Goal: Communication & Community: Share content

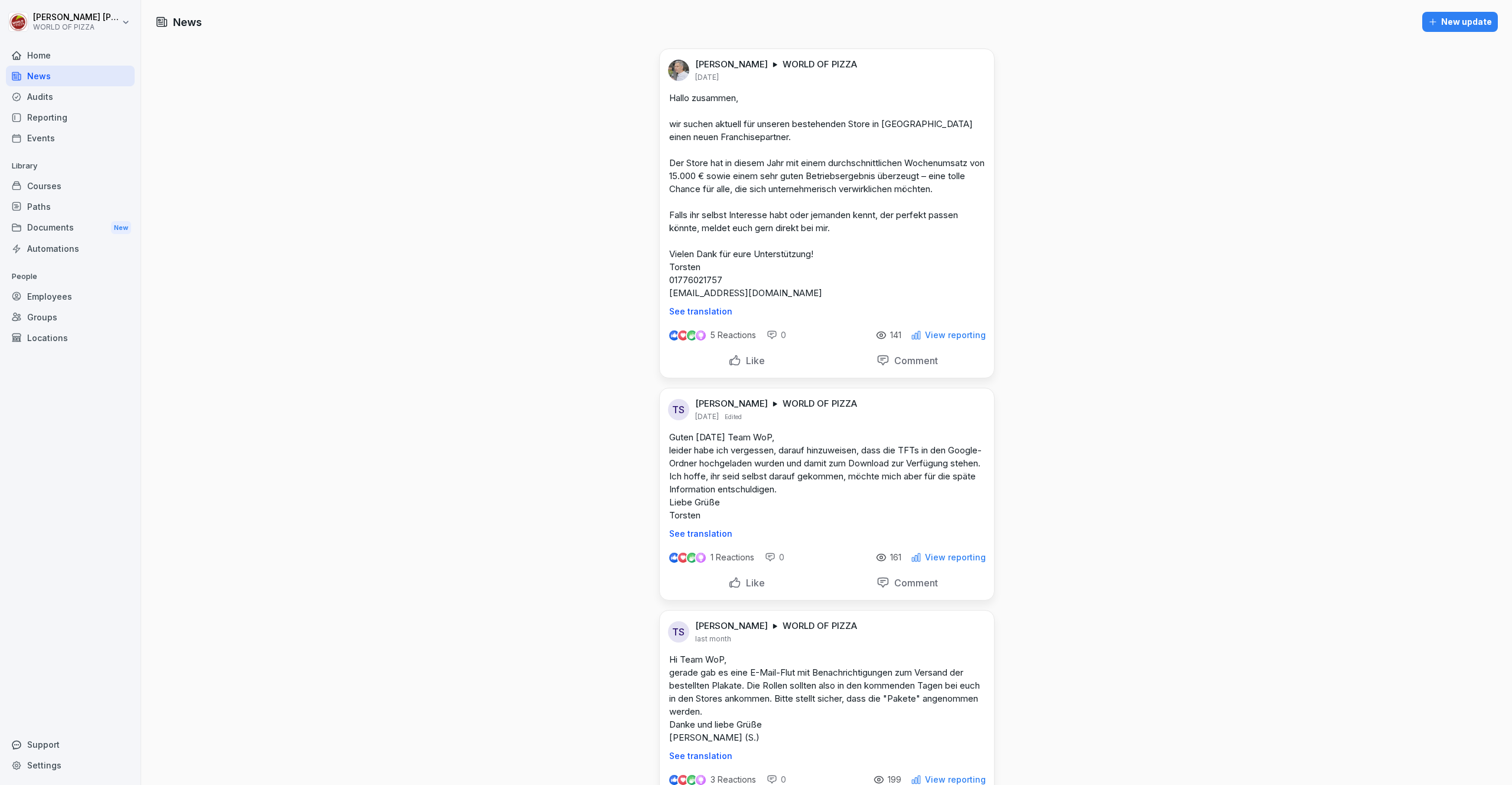
click at [1434, 20] on div "New update" at bounding box center [1460, 22] width 64 height 13
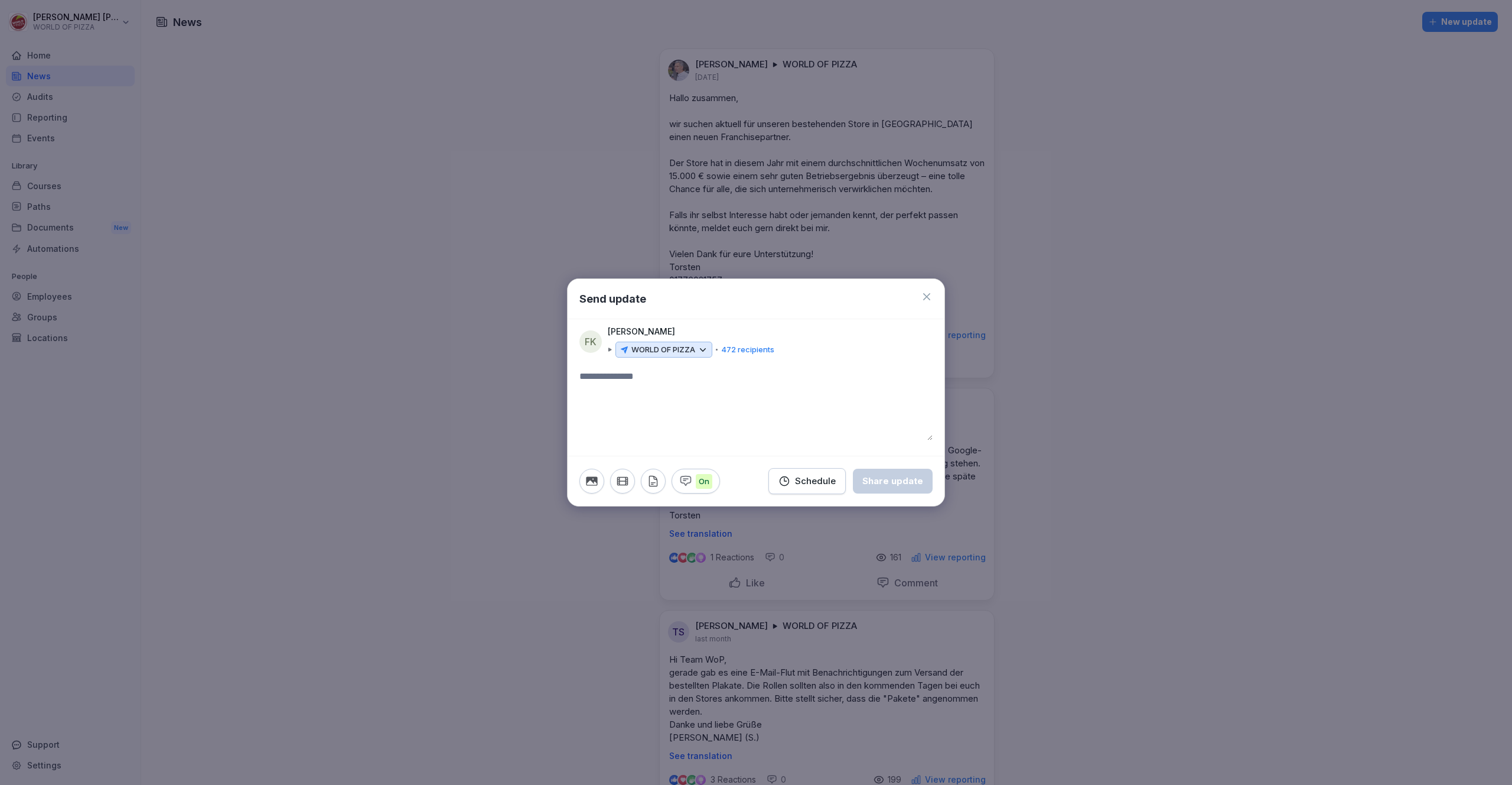
click at [620, 391] on textarea at bounding box center [756, 405] width 353 height 71
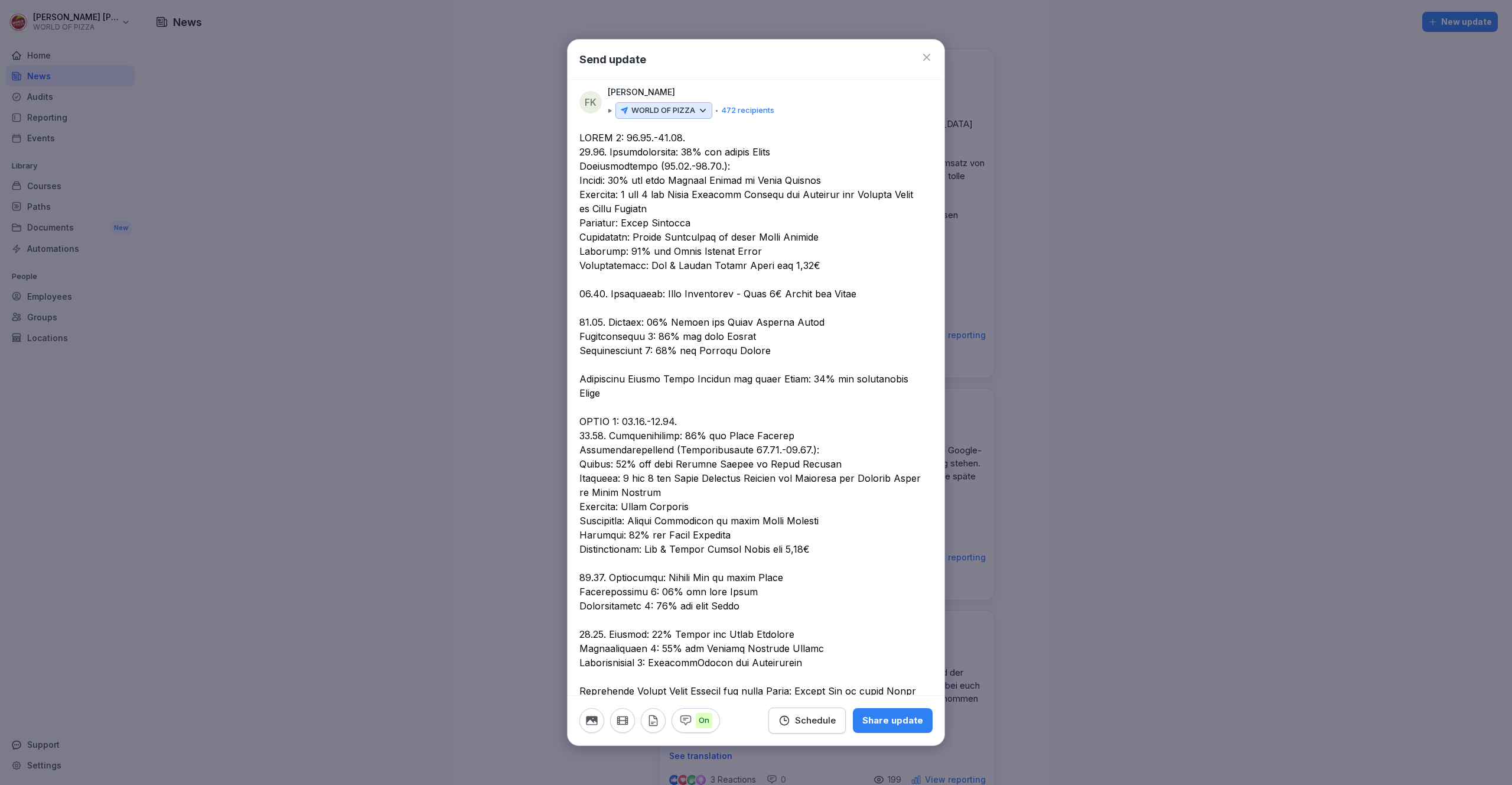
click at [581, 139] on textarea at bounding box center [751, 556] width 344 height 852
paste textarea "**********"
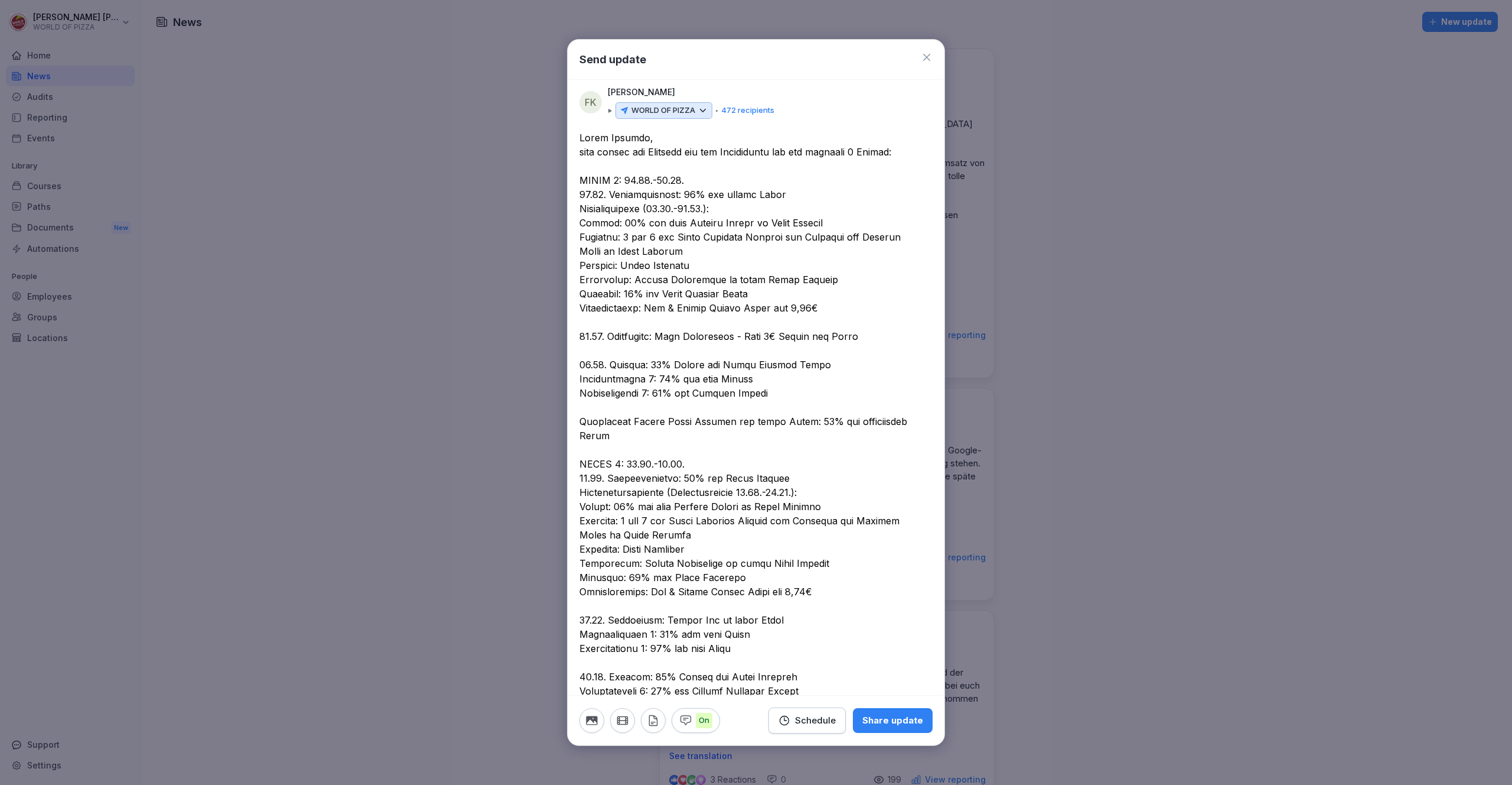
click at [865, 153] on textarea at bounding box center [751, 577] width 344 height 894
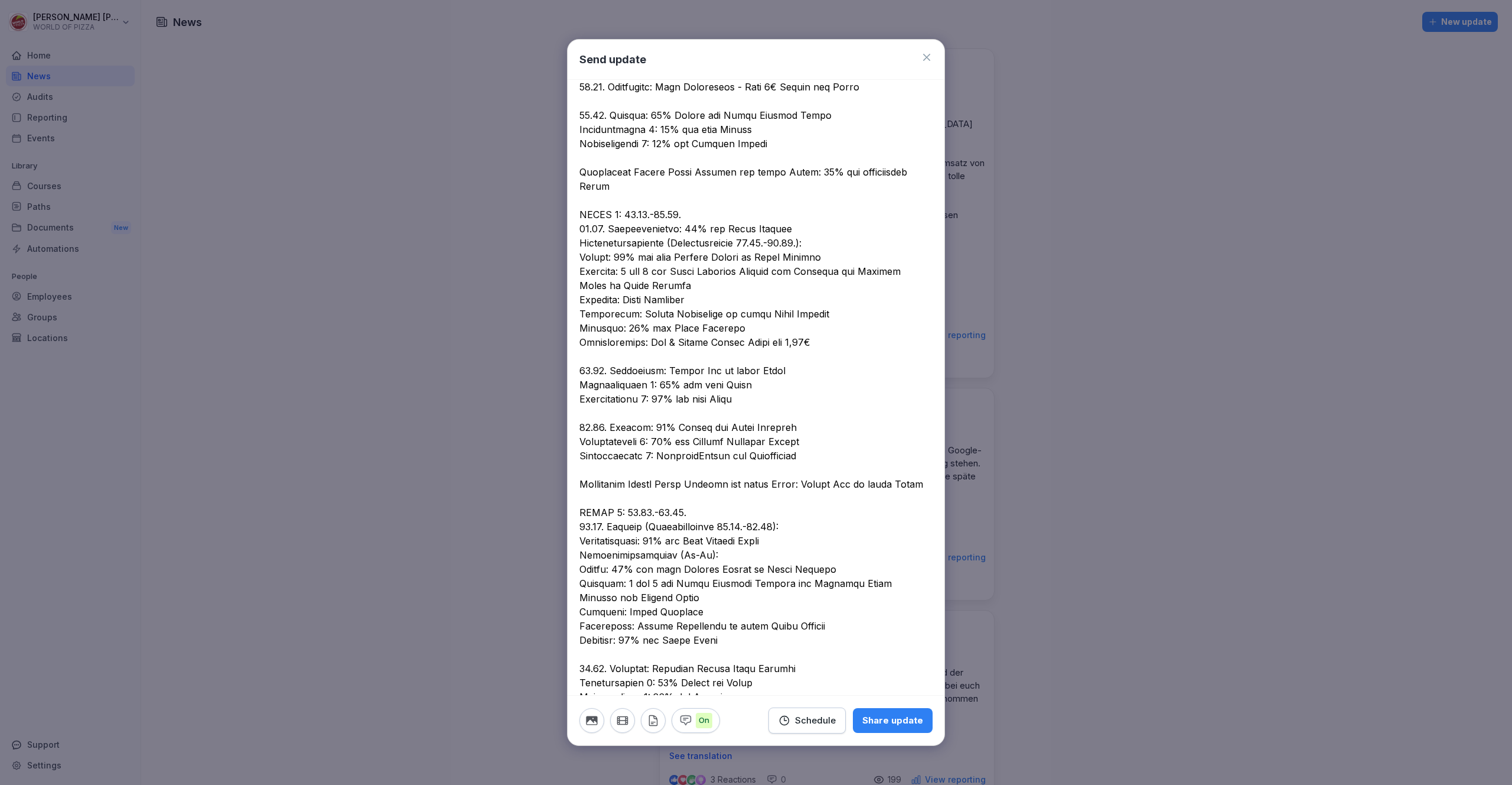
scroll to position [344, 0]
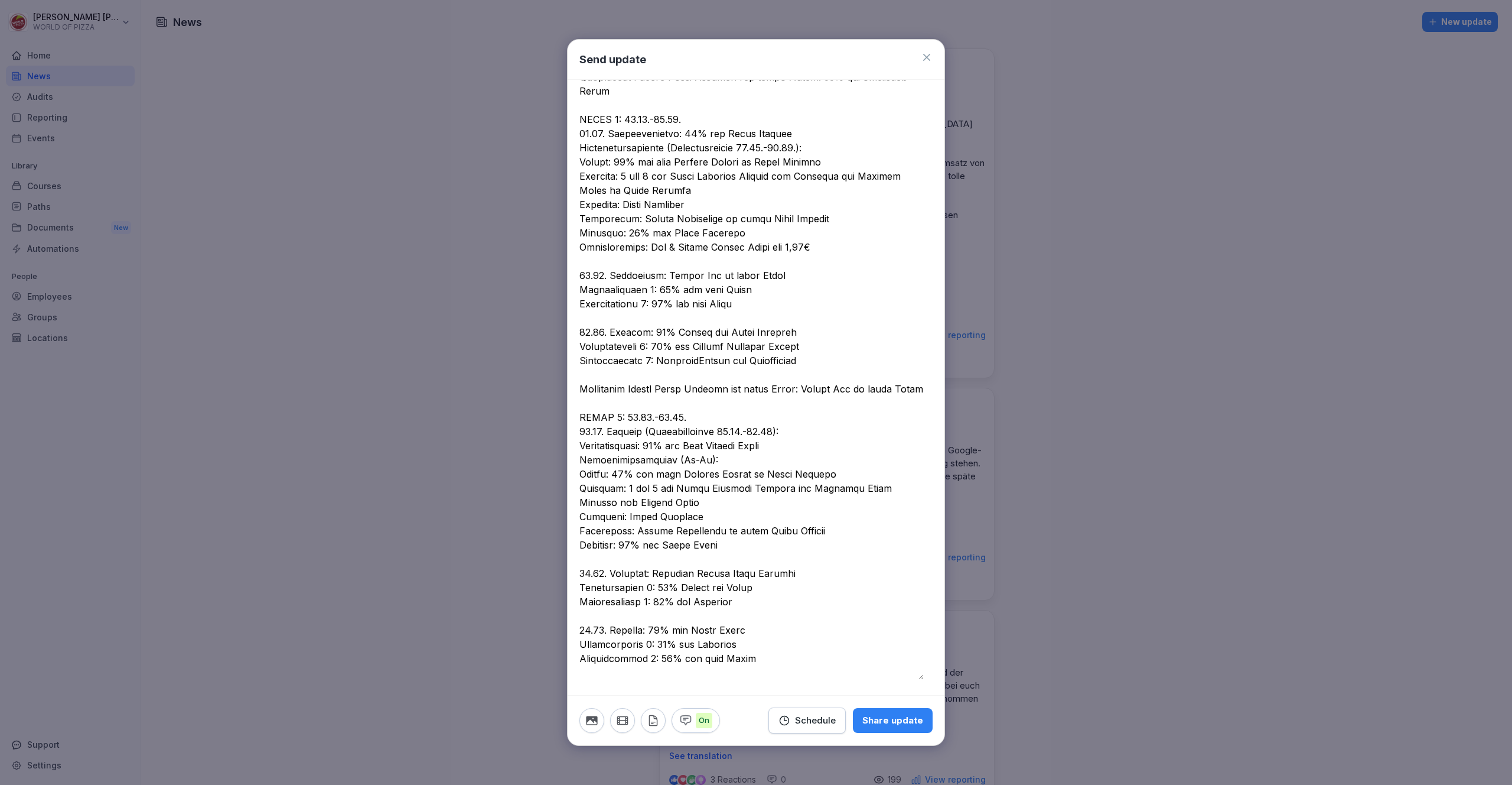
type textarea "**********"
click at [878, 724] on div "Share update" at bounding box center [892, 720] width 61 height 13
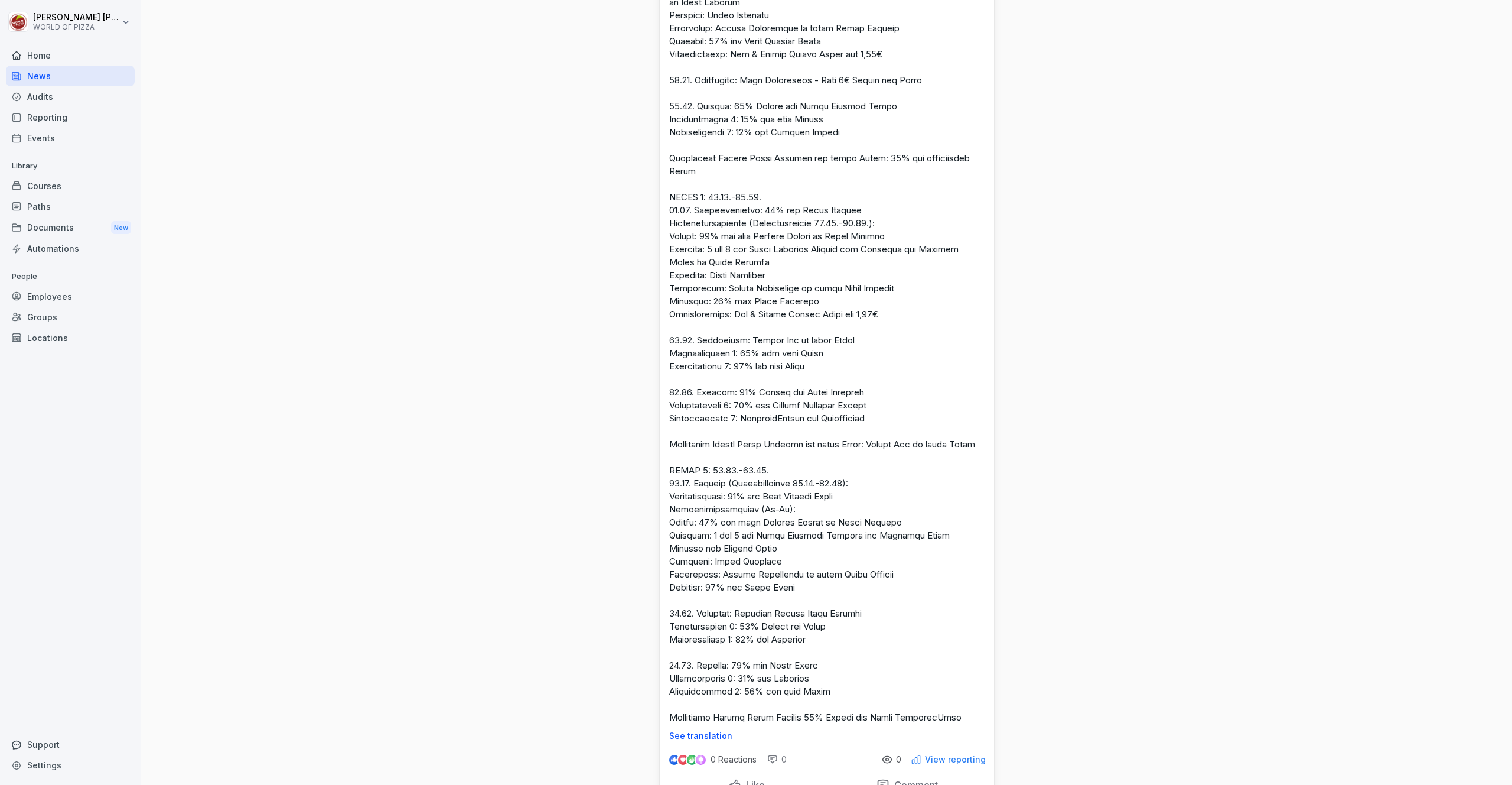
scroll to position [0, 0]
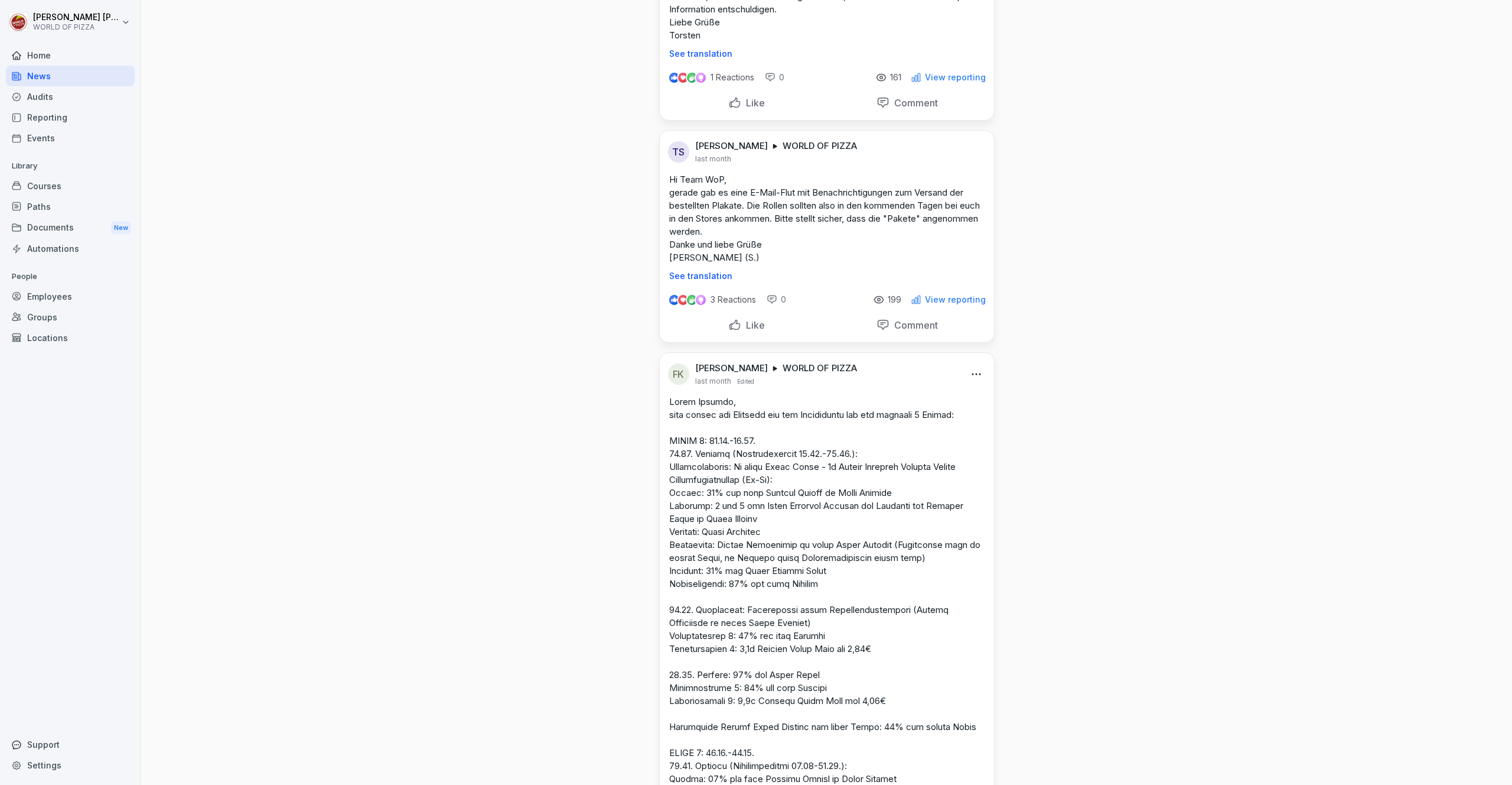
scroll to position [493, 0]
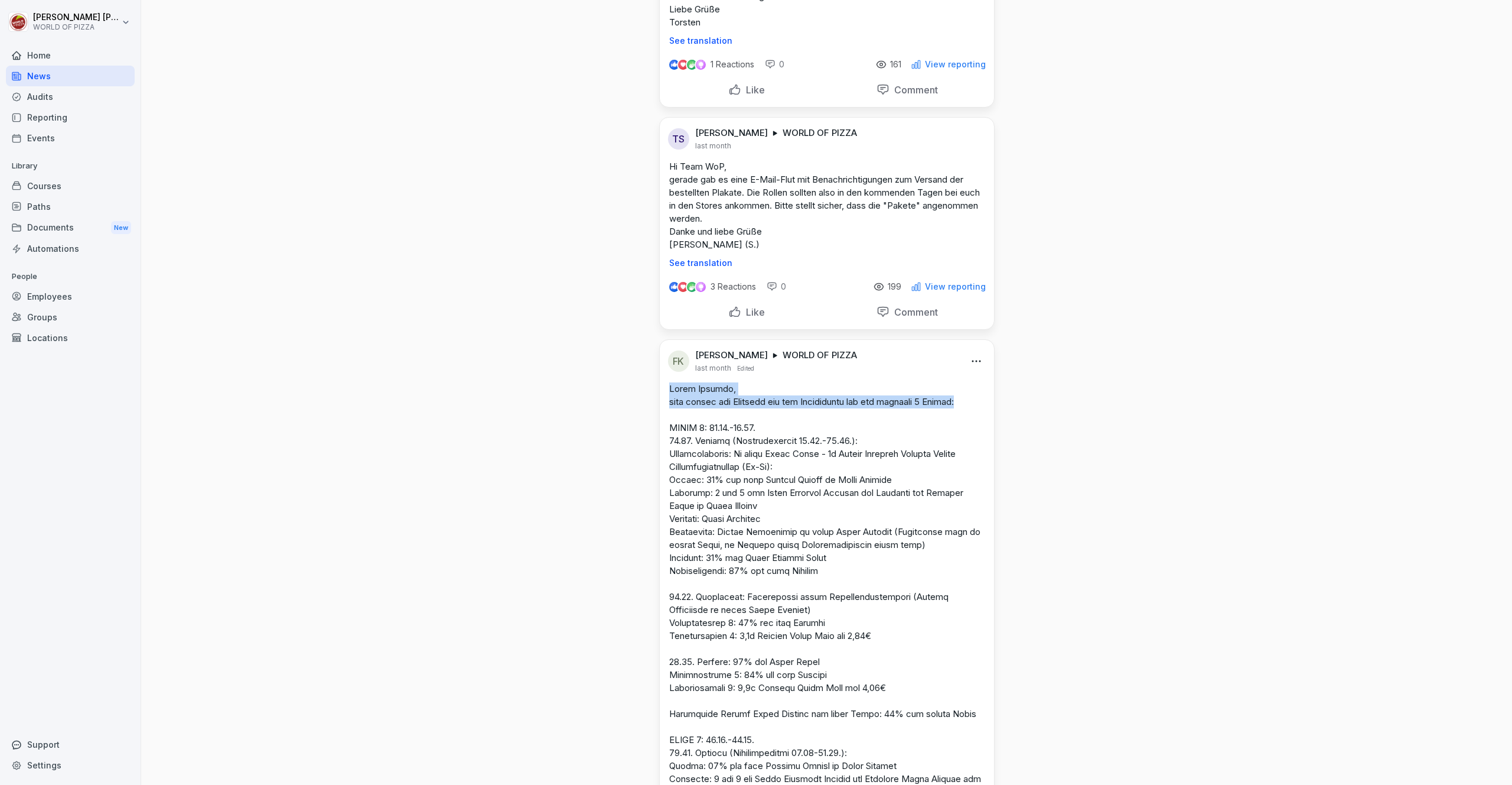
drag, startPoint x: 981, startPoint y: 404, endPoint x: 657, endPoint y: 389, distance: 324.3
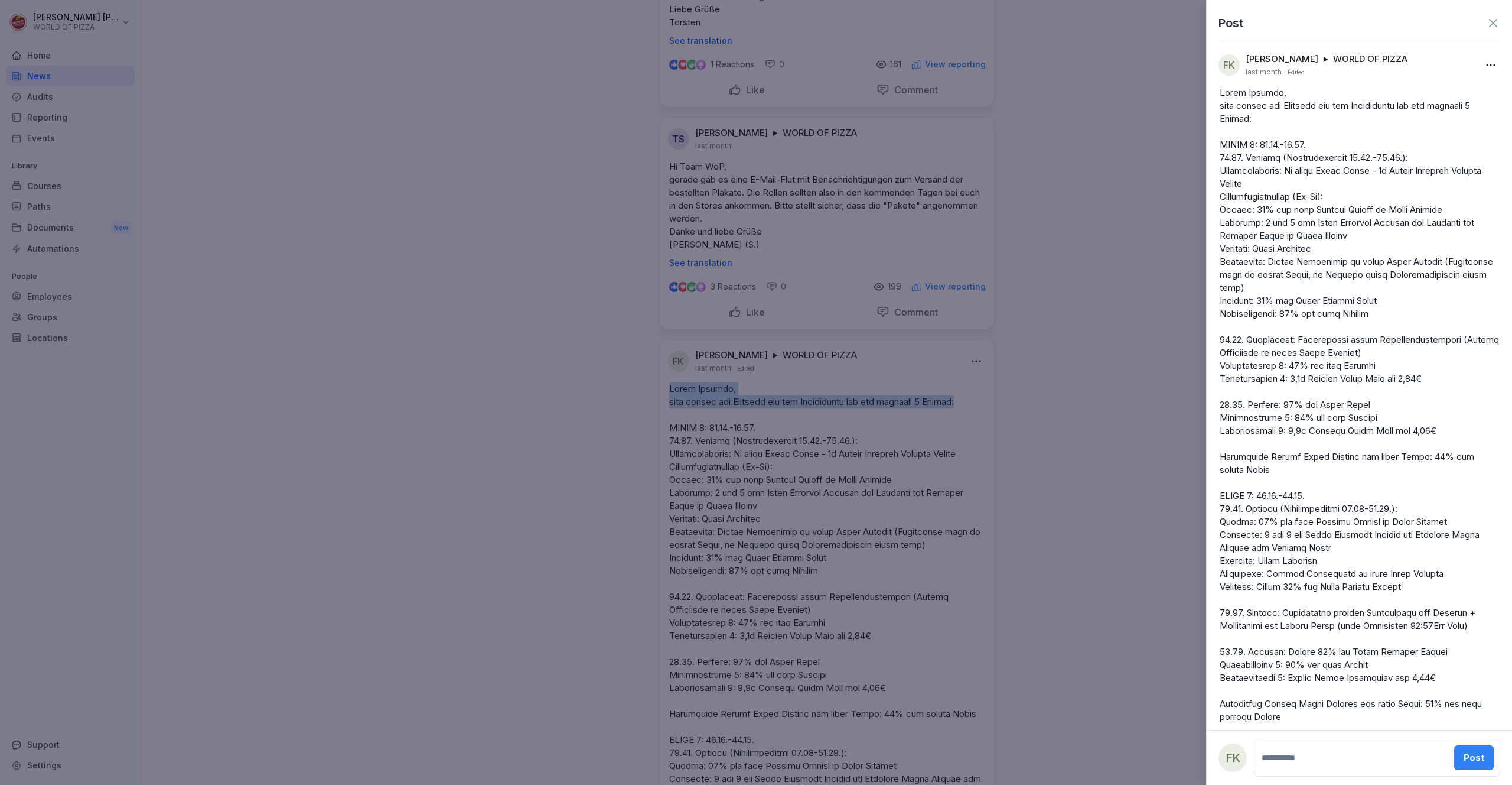
copy p "Liebe Partner, hier wieder die Angebote aus den Newslettern für die nächsten 4 …"
click at [1156, 97] on div at bounding box center [756, 392] width 1512 height 785
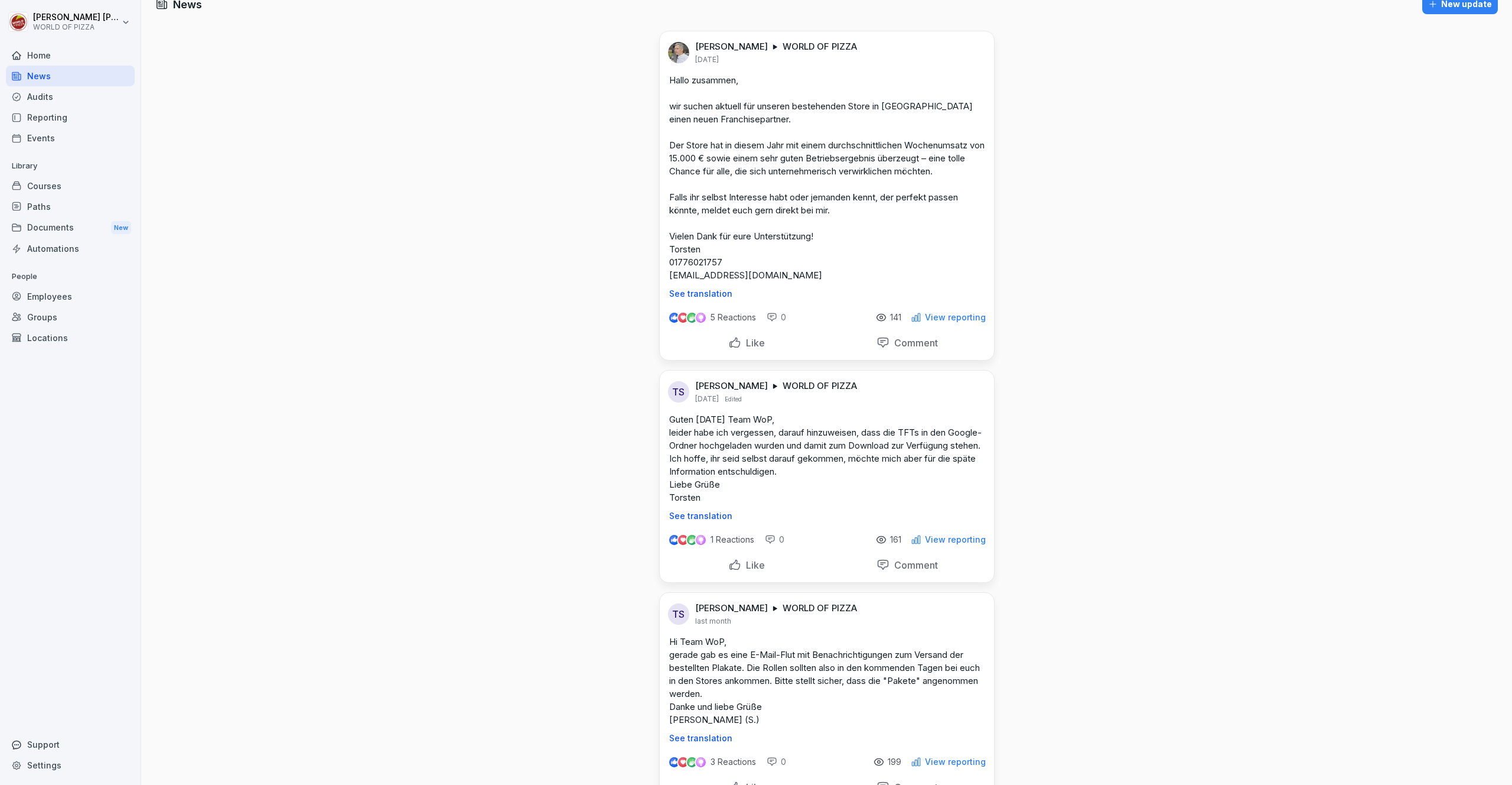
scroll to position [0, 0]
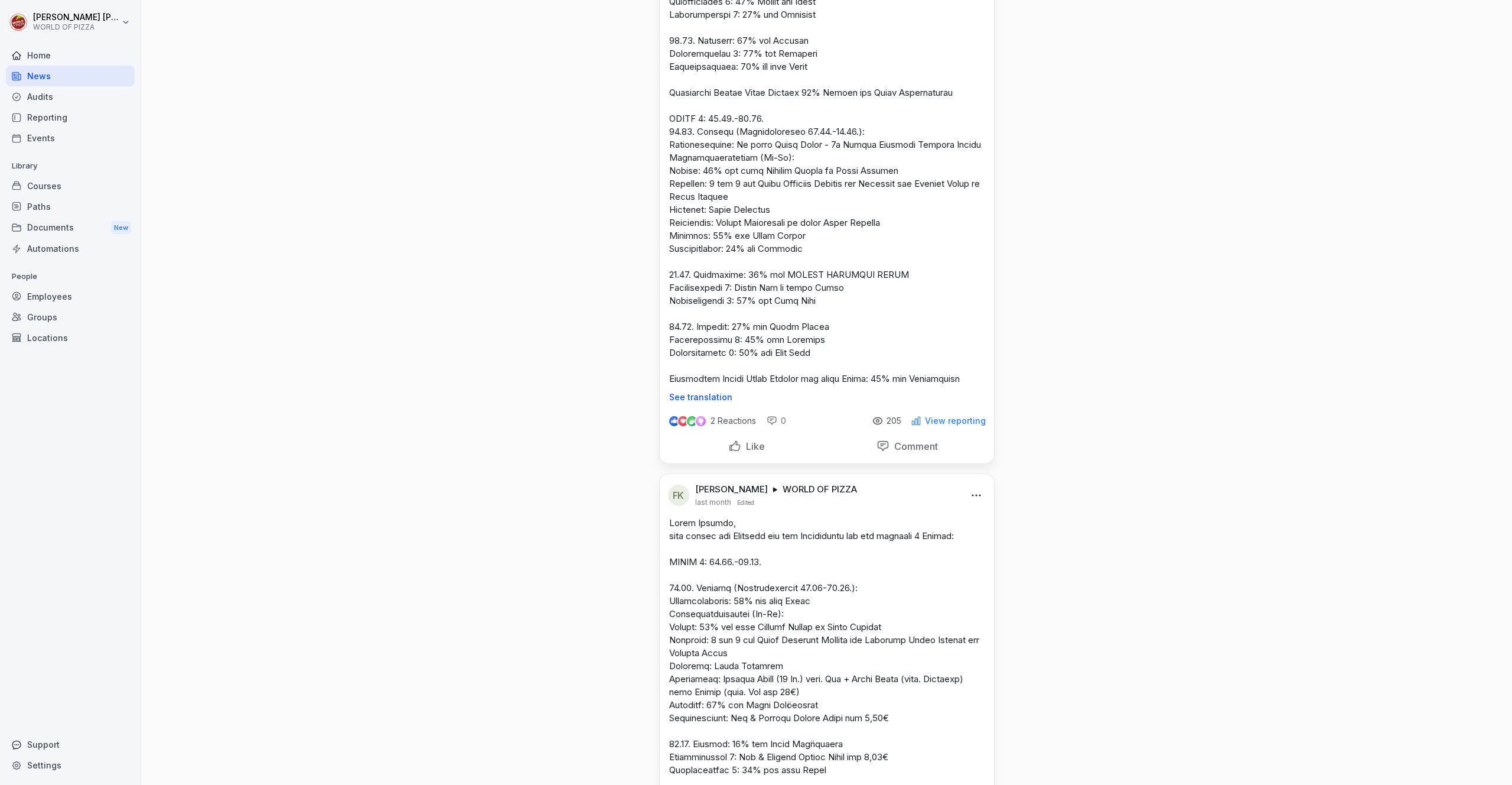
scroll to position [2713, 0]
